Goal: Communication & Community: Answer question/provide support

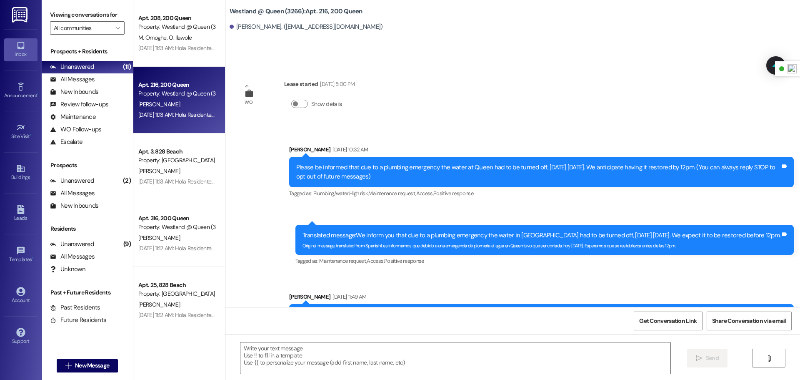
scroll to position [3036, 0]
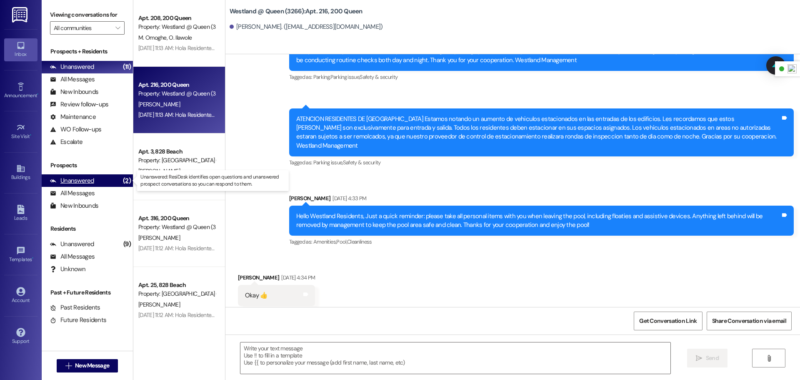
click at [95, 184] on div "Unanswered (2)" at bounding box center [87, 180] width 91 height 12
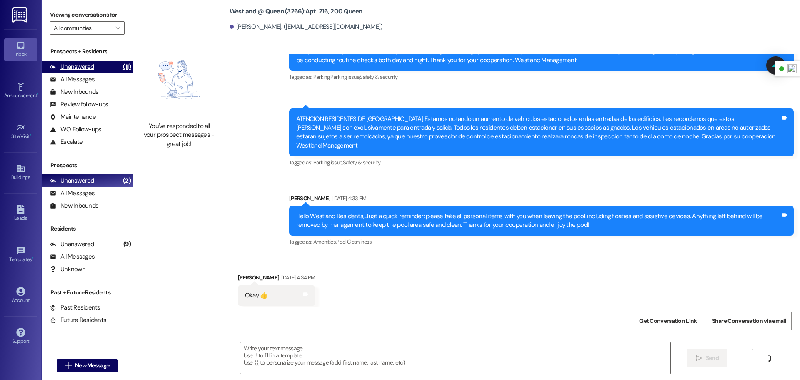
click at [92, 67] on div "Unanswered" at bounding box center [72, 66] width 44 height 9
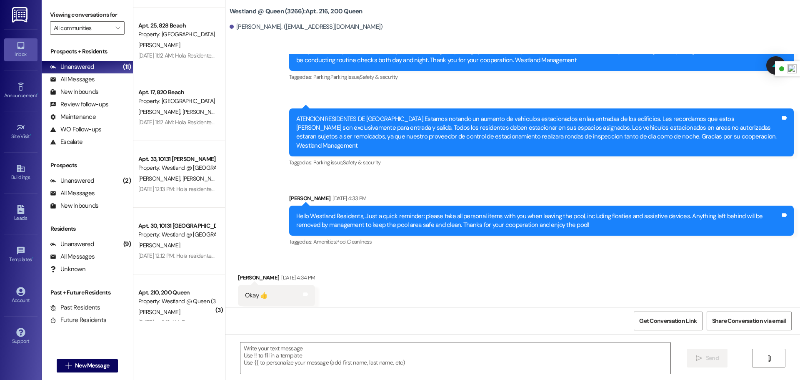
scroll to position [392, 0]
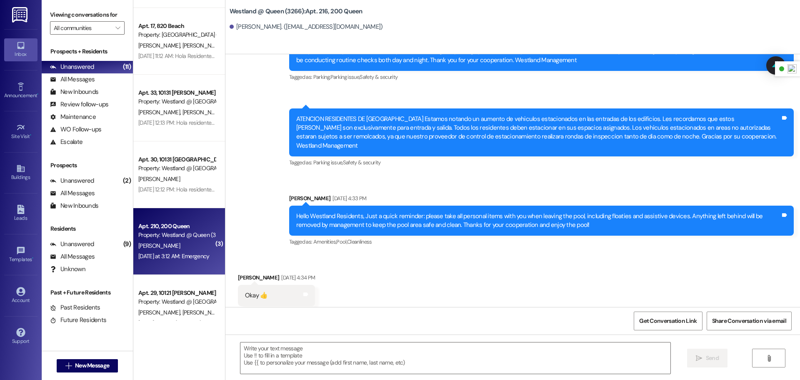
click at [186, 259] on div "[DATE] at 3:12 AM: Emergency [DATE] at 3:12 AM: Emergency" at bounding box center [173, 255] width 71 height 7
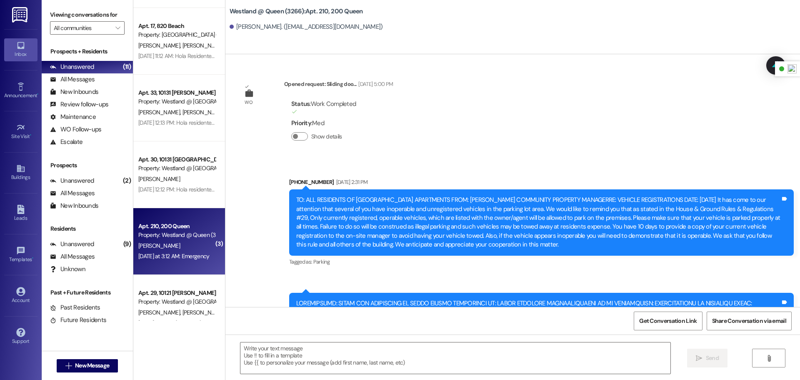
scroll to position [35267, 0]
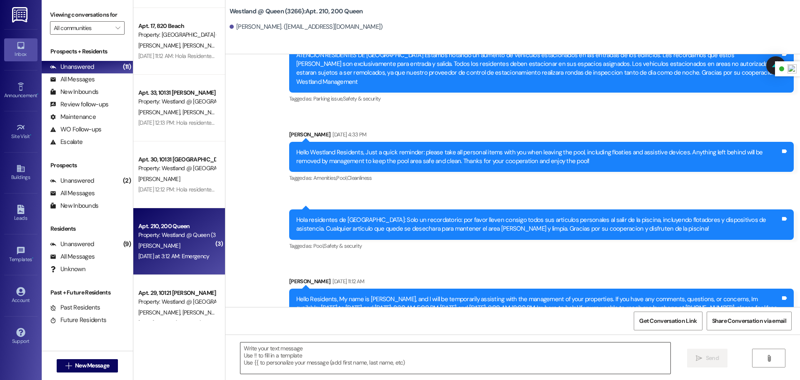
click at [291, 363] on textarea at bounding box center [455, 357] width 430 height 31
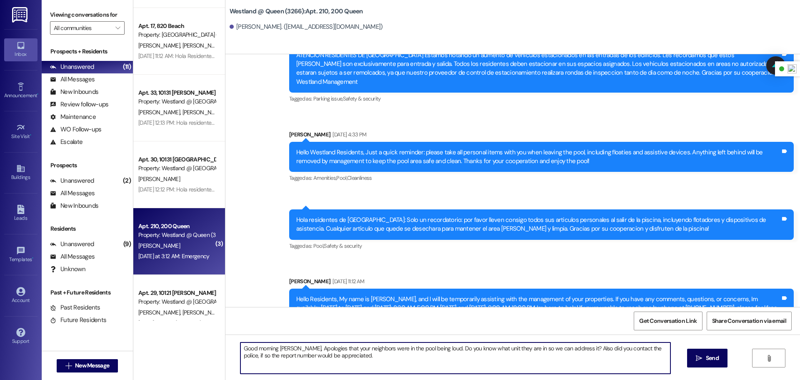
type textarea "Good morning [PERSON_NAME], Apologies that your neighbors were in the pool bein…"
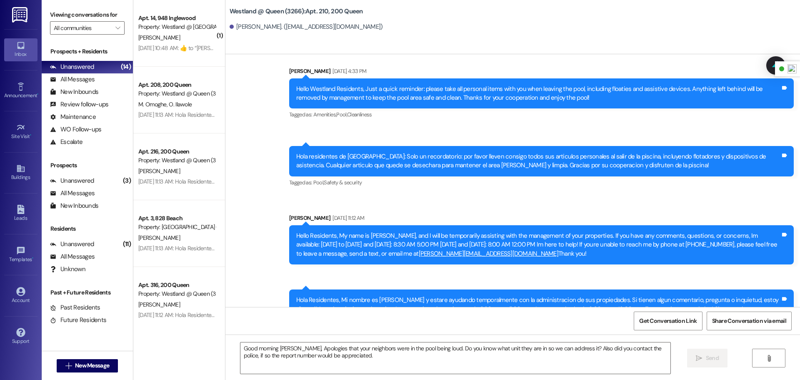
scroll to position [35334, 0]
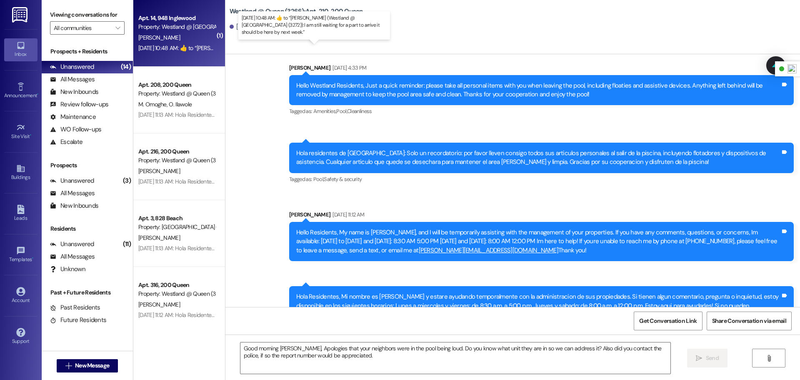
click at [175, 47] on div "[DATE] 10:48 AM:  ​👍​ to “ [PERSON_NAME] (Westland @ [GEOGRAPHIC_DATA] (3272)):…" at bounding box center [322, 47] width 368 height 7
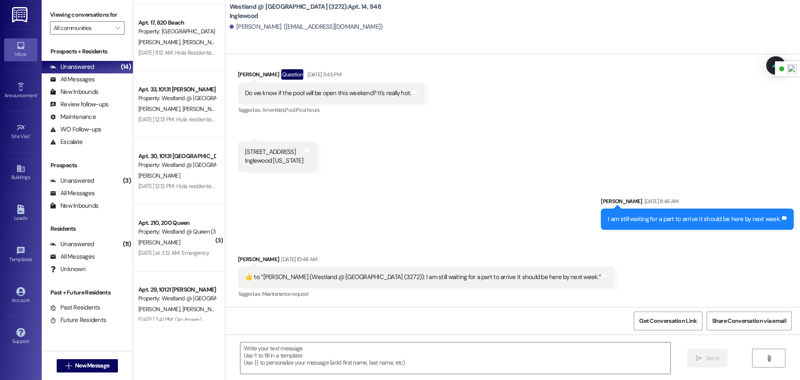
scroll to position [413, 0]
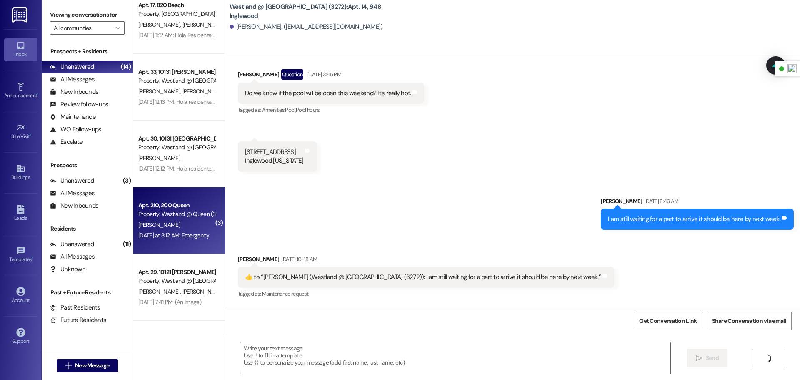
click at [169, 217] on div "Property: Westland @ Queen (3266)" at bounding box center [176, 214] width 77 height 9
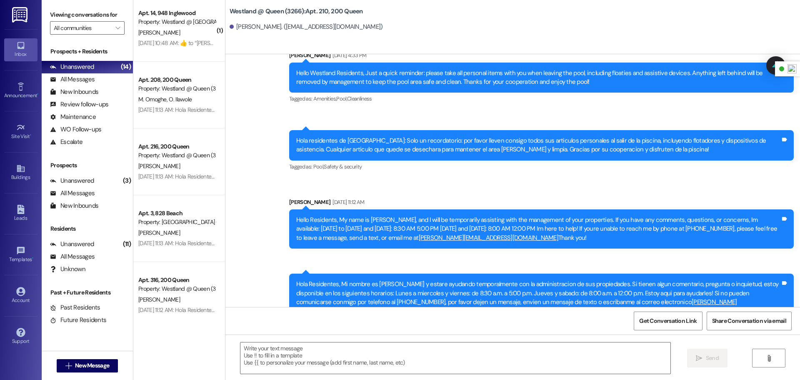
scroll to position [0, 0]
